Goal: Transaction & Acquisition: Download file/media

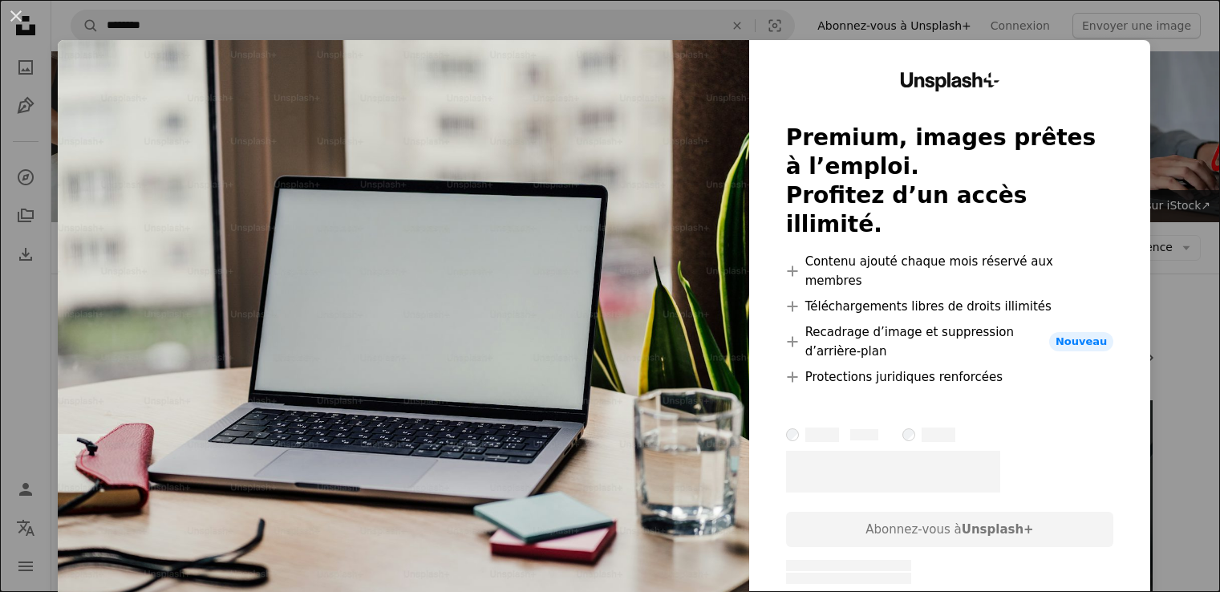
scroll to position [241, 0]
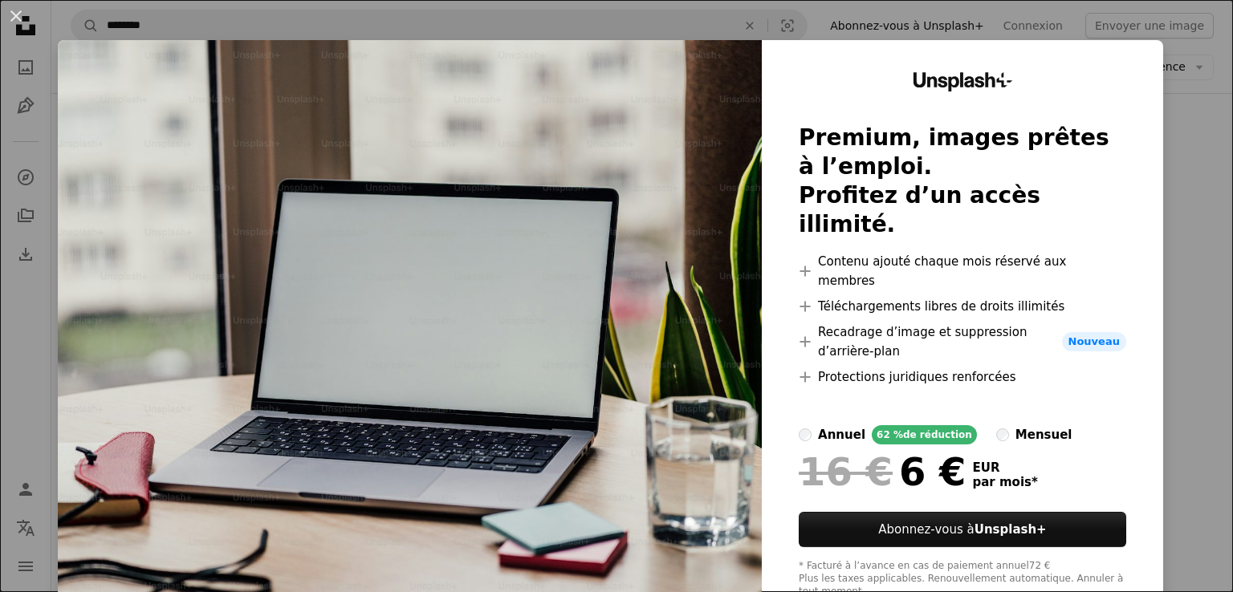
click at [1164, 156] on div "An X shape Unsplash+ Premium, images prêtes à l’emploi. Profitez d’un accès ill…" at bounding box center [616, 296] width 1233 height 592
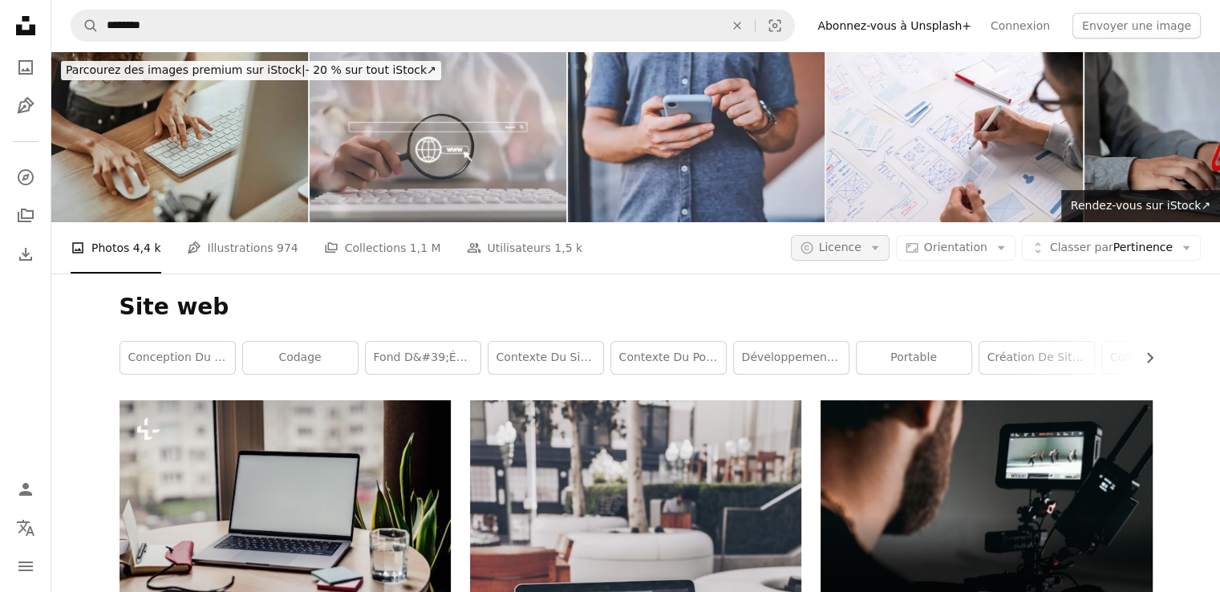
click at [879, 239] on button "A copyright icon © Licence Arrow down" at bounding box center [840, 248] width 99 height 26
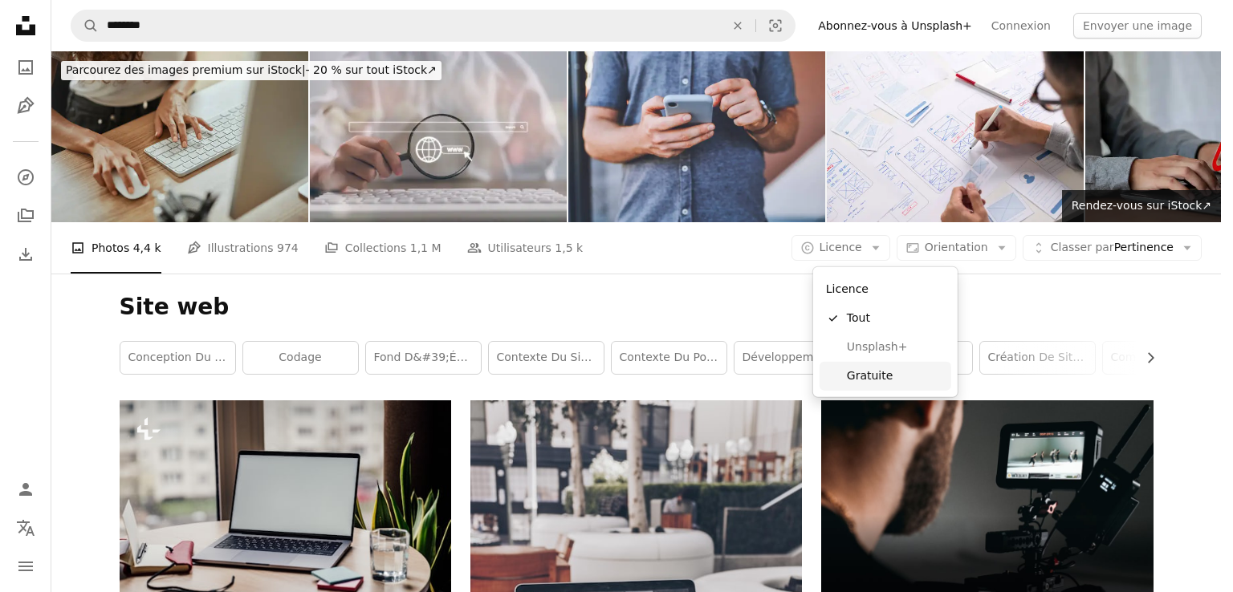
click at [877, 370] on span "Gratuite" at bounding box center [896, 376] width 98 height 16
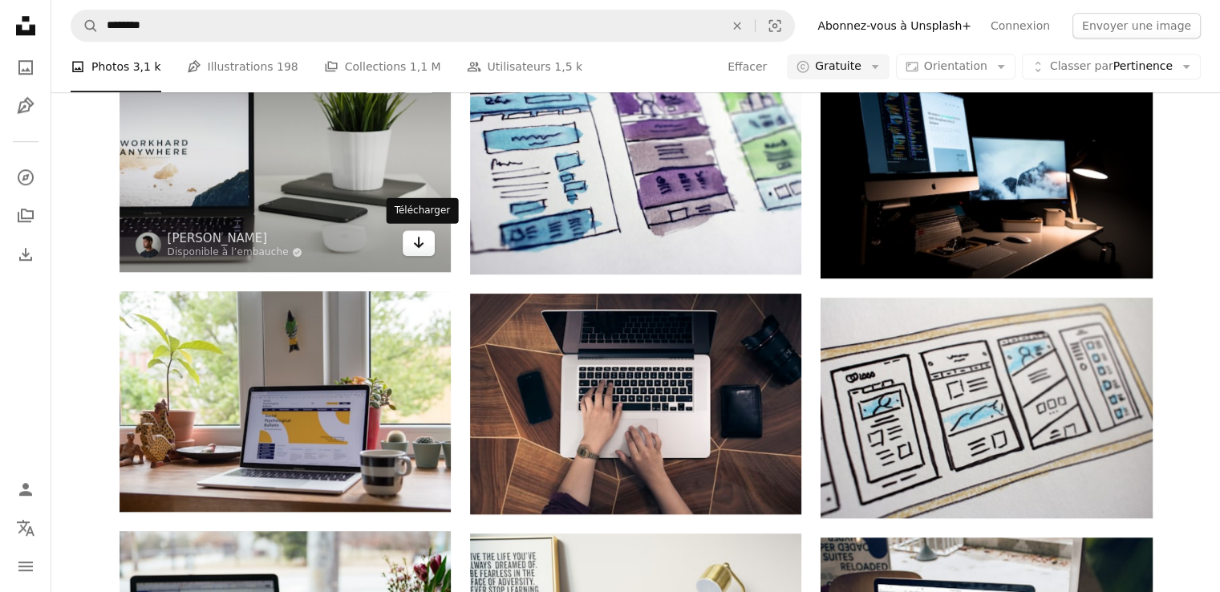
scroll to position [1284, 0]
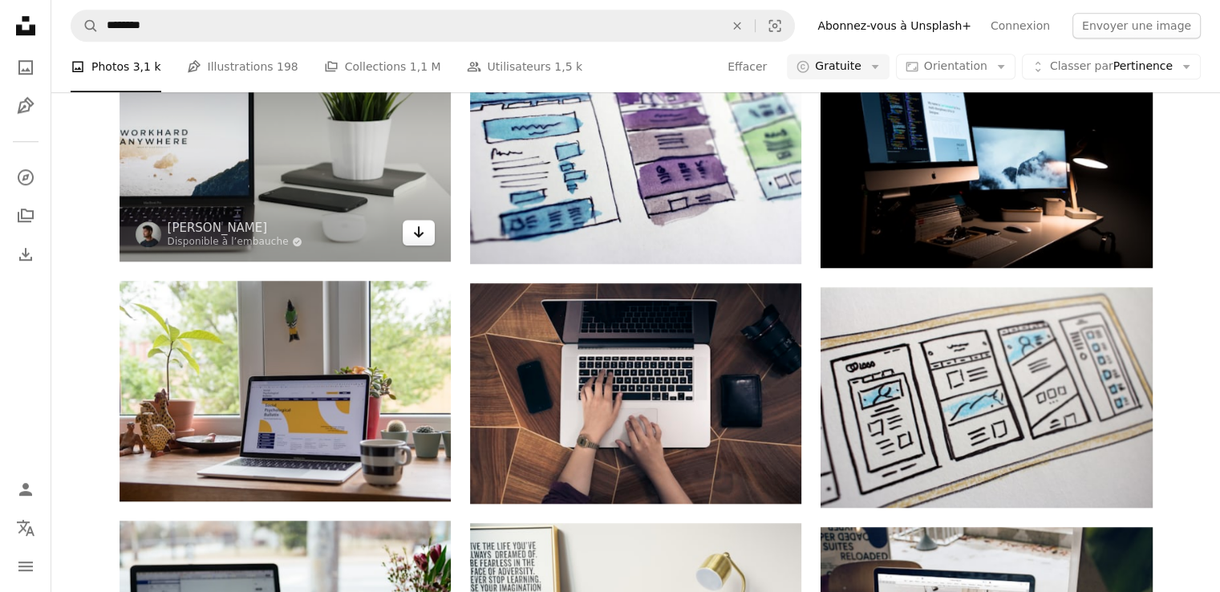
click at [418, 229] on icon "Télécharger" at bounding box center [419, 231] width 10 height 11
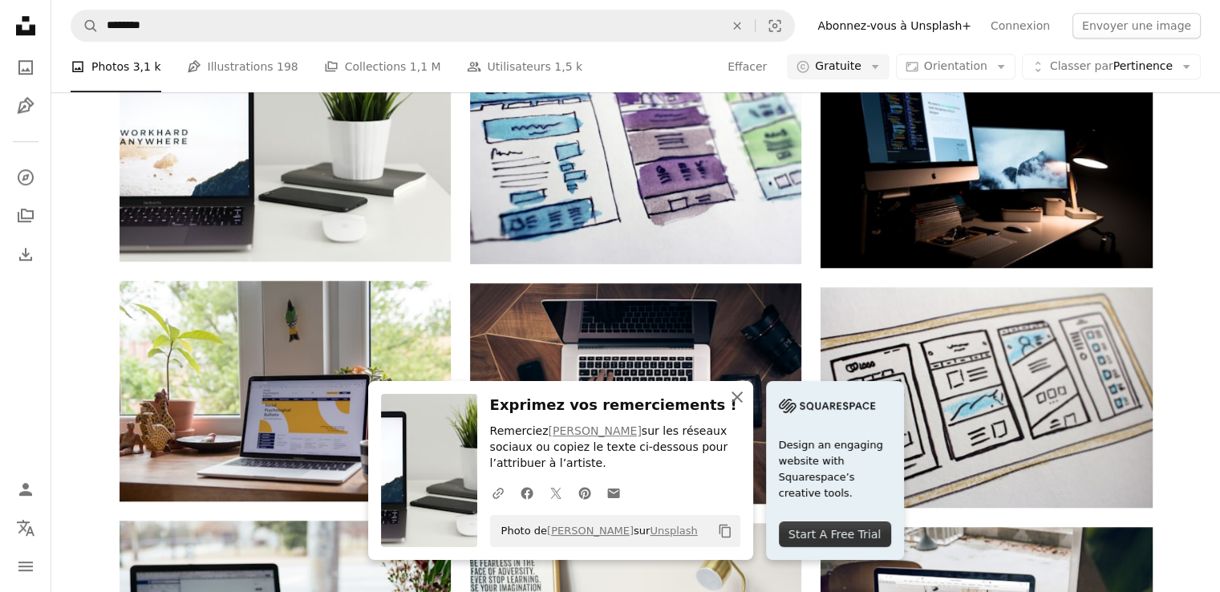
click at [737, 396] on icon "button" at bounding box center [737, 397] width 11 height 11
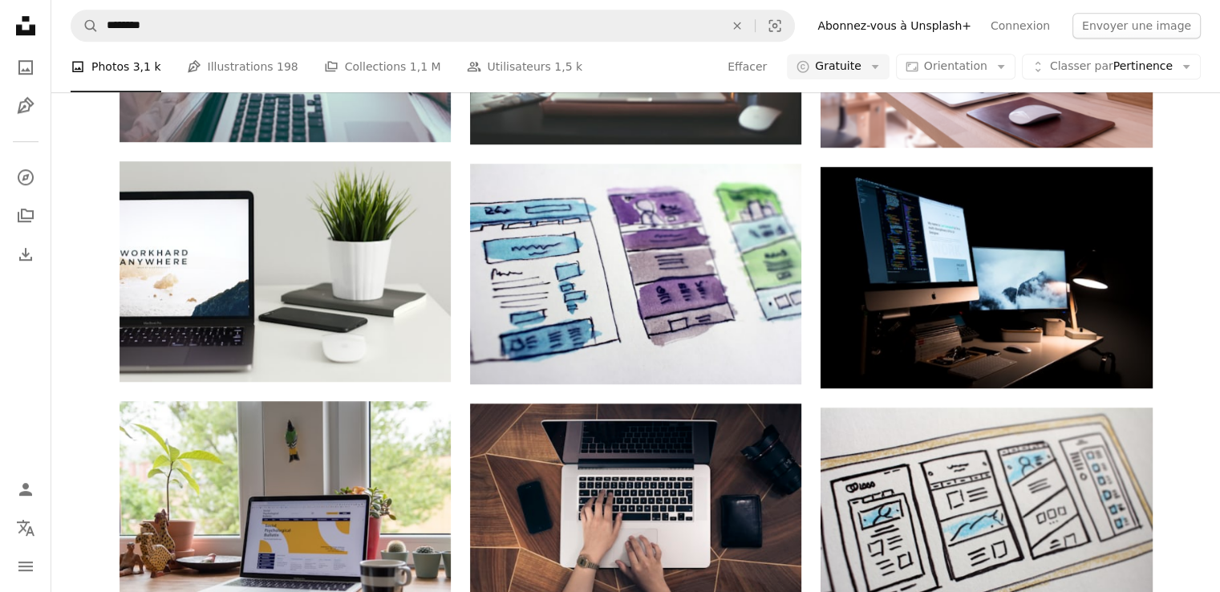
scroll to position [1043, 0]
